Goal: Task Accomplishment & Management: Use online tool/utility

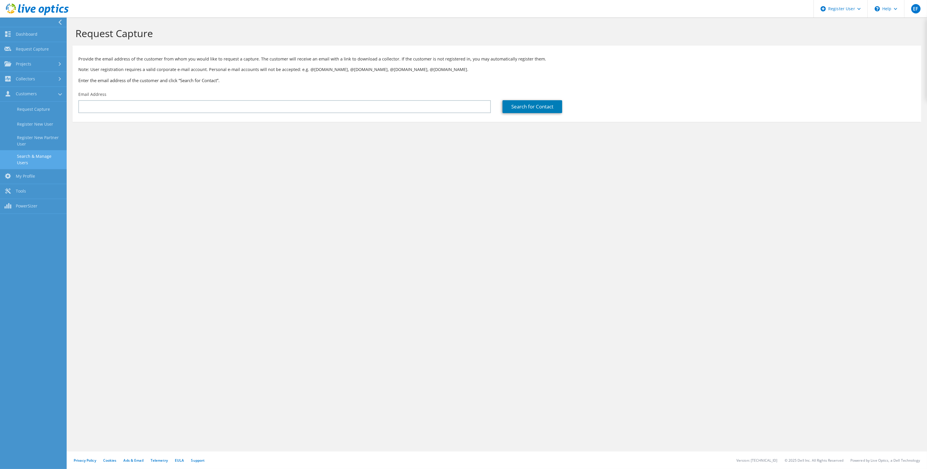
click at [47, 157] on link "Search & Manage Users" at bounding box center [33, 159] width 67 height 19
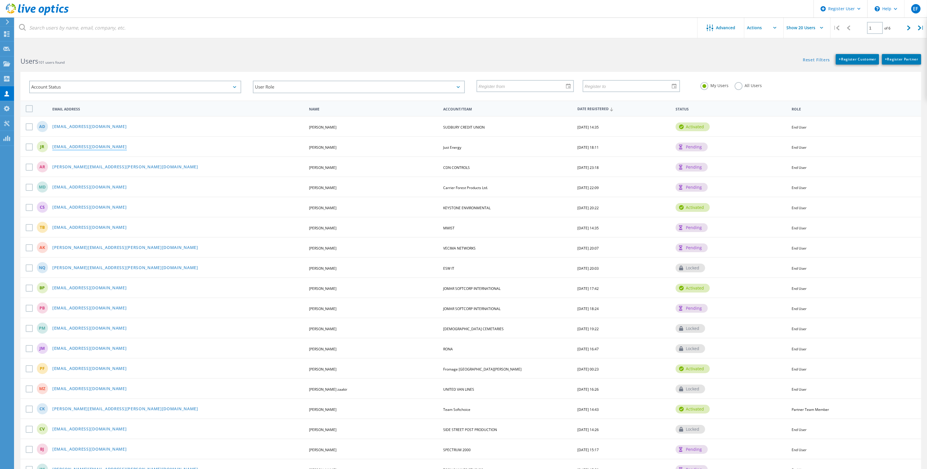
click at [95, 147] on link "jroulston@justenergy.com" at bounding box center [89, 147] width 75 height 5
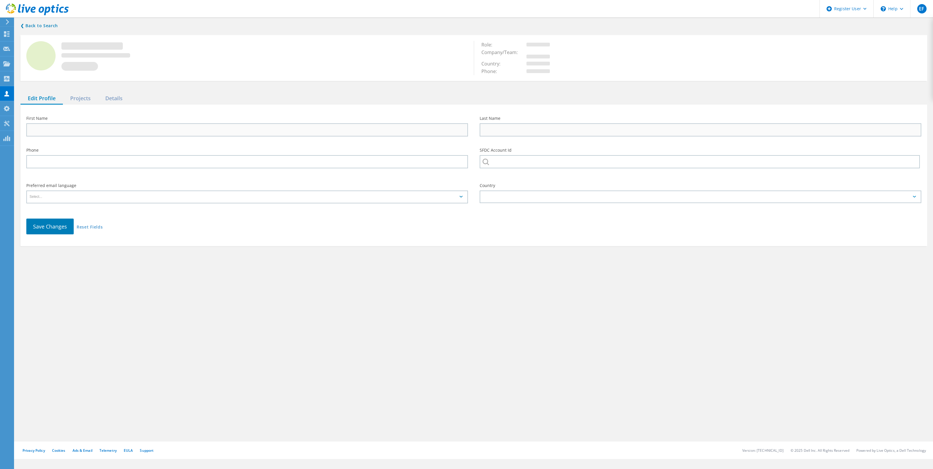
type input "JASON"
type input "ROULSTON"
type input "Just Energy"
type input "English"
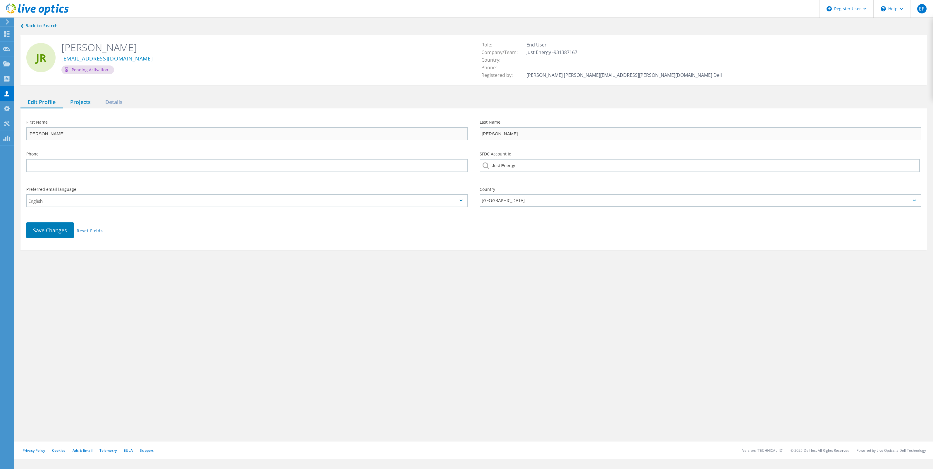
click at [85, 103] on div "Projects" at bounding box center [80, 103] width 35 height 12
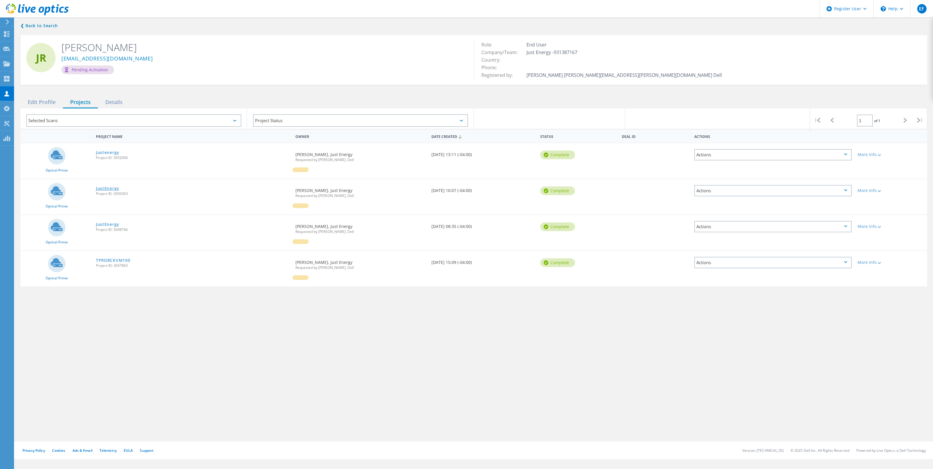
click at [113, 188] on link "JustEnergy" at bounding box center [107, 189] width 23 height 4
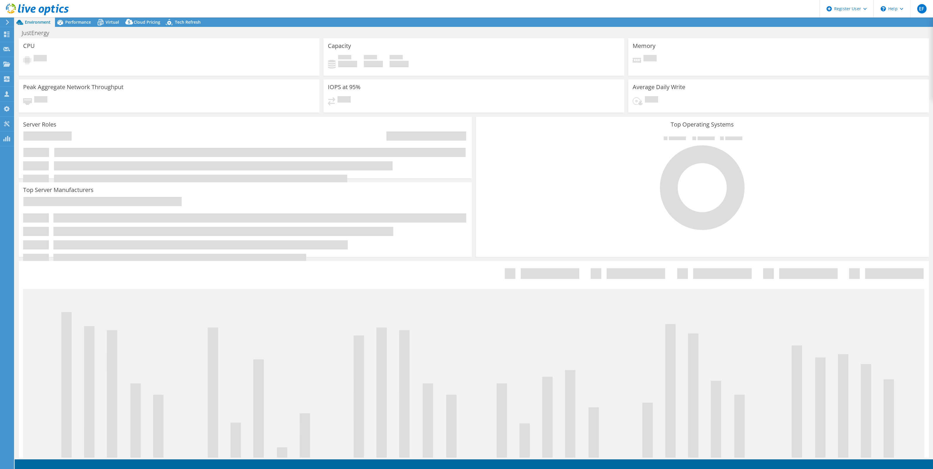
select select "[GEOGRAPHIC_DATA]"
select select "USD"
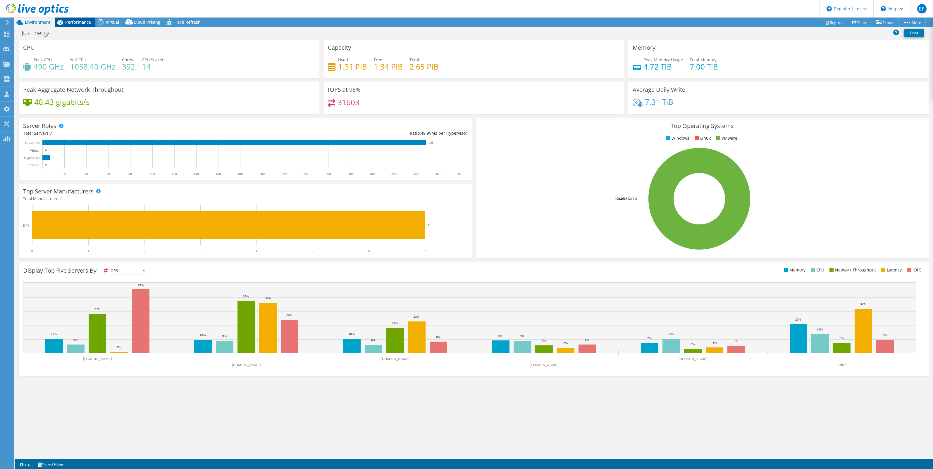
click at [84, 22] on span "Performance" at bounding box center [78, 22] width 26 height 6
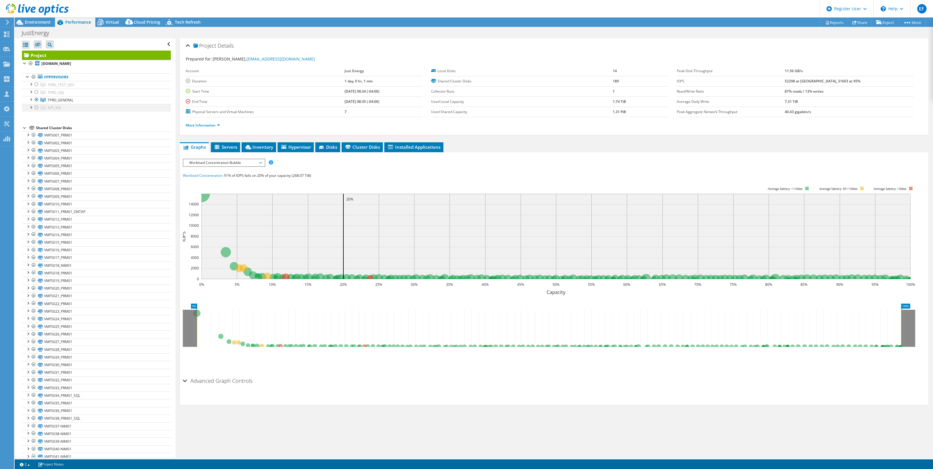
click at [35, 110] on div at bounding box center [37, 107] width 6 height 7
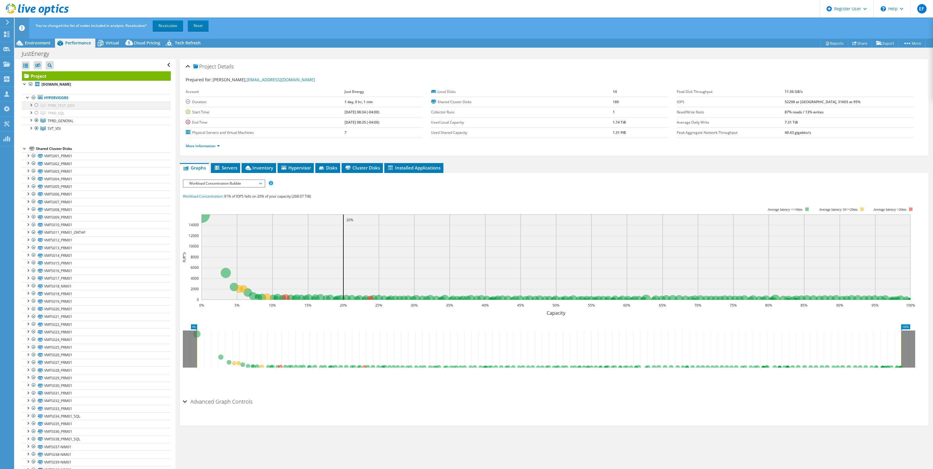
click at [36, 93] on ul "Hypervisors TPRD_TEST_DEV tprdesxph014.oesc.ca" at bounding box center [96, 113] width 149 height 50
click at [36, 113] on div at bounding box center [37, 112] width 6 height 7
click at [161, 28] on link "Recalculate" at bounding box center [168, 25] width 30 height 11
click at [36, 42] on span "Environment" at bounding box center [38, 43] width 26 height 6
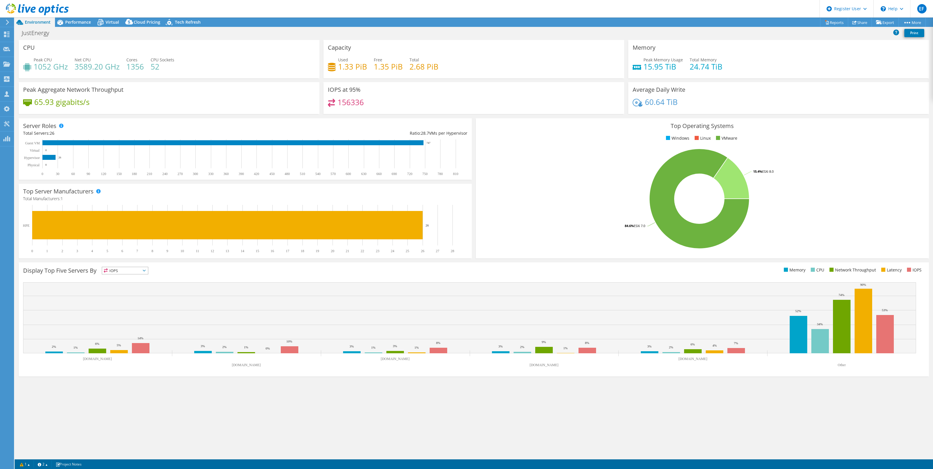
click at [366, 100] on div "156336" at bounding box center [474, 105] width 292 height 13
click at [66, 21] on span "Performance" at bounding box center [78, 22] width 26 height 6
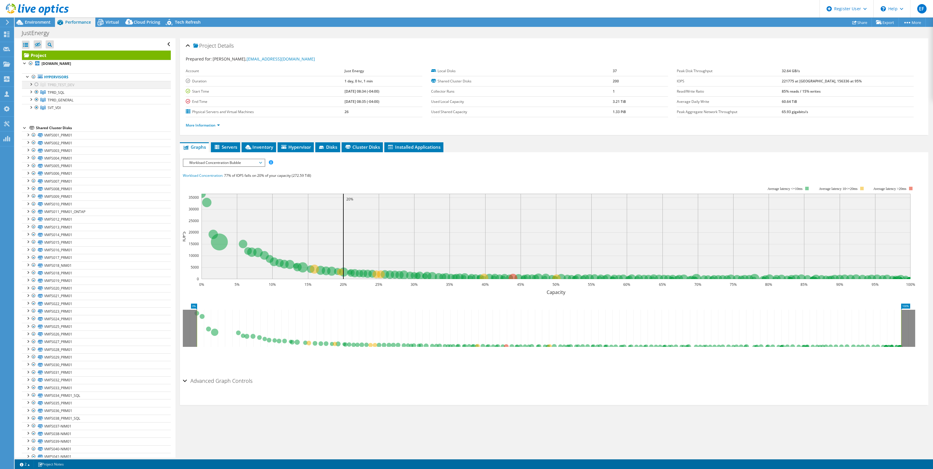
click at [36, 85] on div at bounding box center [37, 84] width 6 height 7
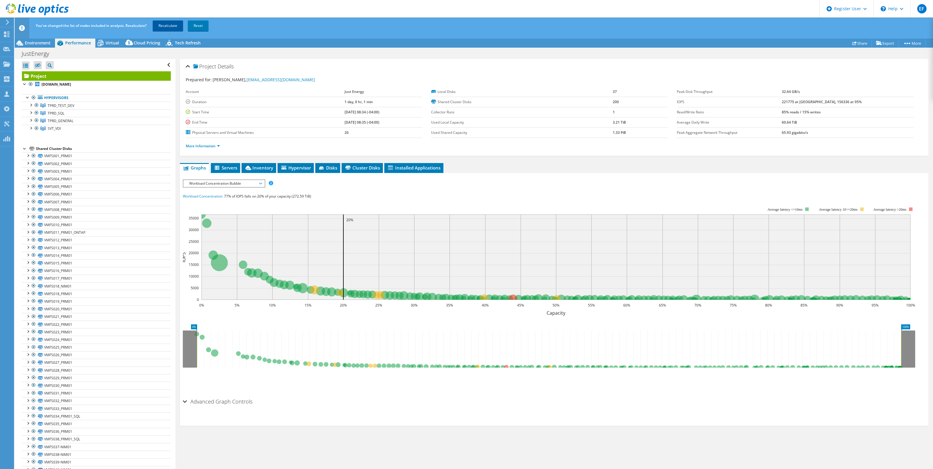
click at [165, 21] on link "Recalculate" at bounding box center [168, 25] width 30 height 11
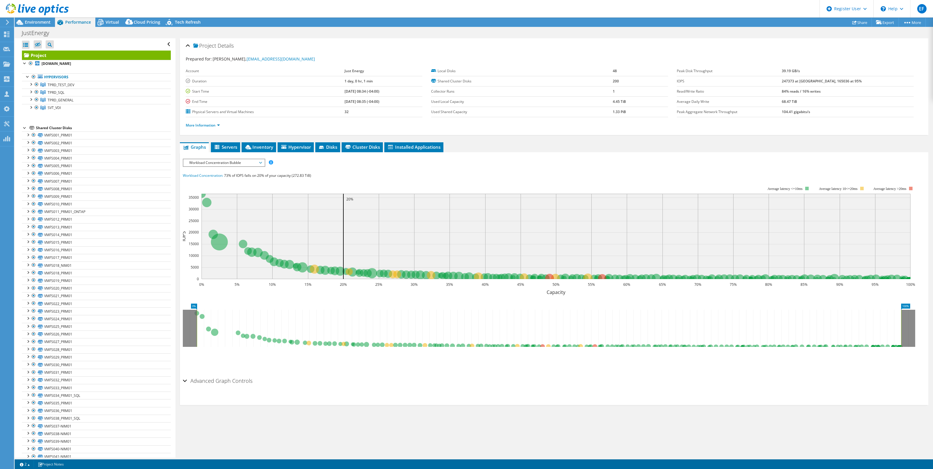
select select "[GEOGRAPHIC_DATA]"
select select "USD"
drag, startPoint x: 0, startPoint y: 0, endPoint x: 44, endPoint y: 21, distance: 48.8
click at [44, 21] on span "Environment" at bounding box center [38, 22] width 26 height 6
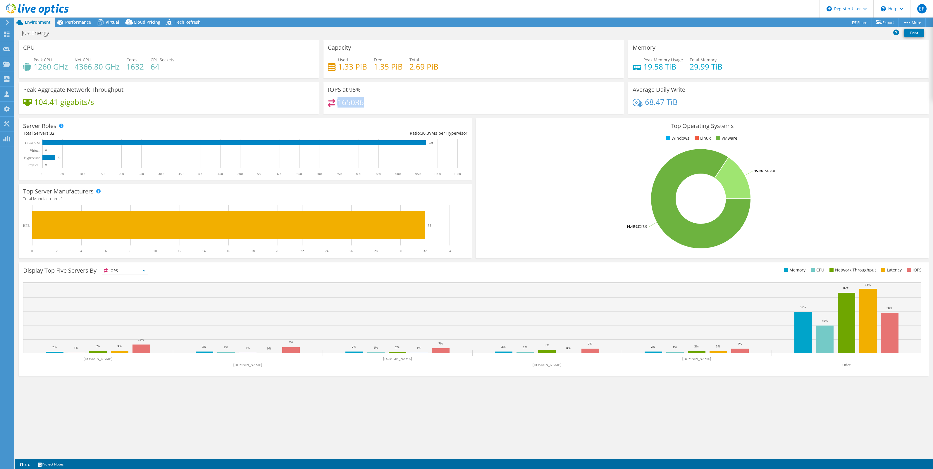
drag, startPoint x: 370, startPoint y: 103, endPoint x: 334, endPoint y: 101, distance: 36.0
click at [334, 101] on div "165036" at bounding box center [474, 105] width 292 height 13
drag, startPoint x: 334, startPoint y: 101, endPoint x: 371, endPoint y: 104, distance: 37.6
click at [371, 104] on div "165036" at bounding box center [474, 105] width 292 height 13
click at [69, 25] on div "Performance" at bounding box center [75, 22] width 40 height 9
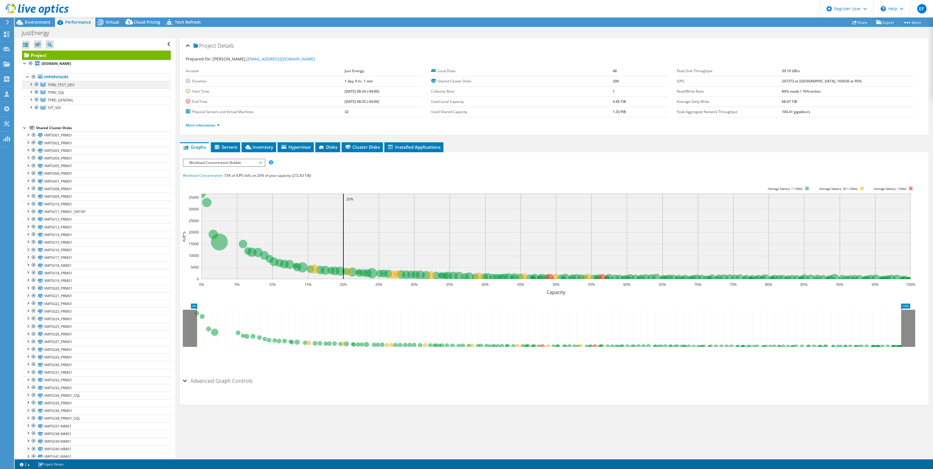
click at [34, 86] on div at bounding box center [37, 84] width 6 height 7
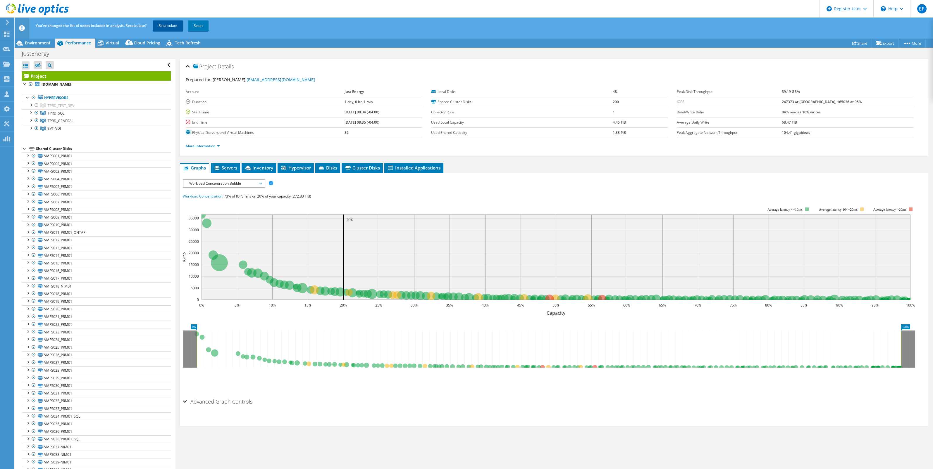
click at [168, 26] on link "Recalculate" at bounding box center [168, 25] width 30 height 11
click at [43, 46] on div "Environment" at bounding box center [35, 42] width 40 height 9
